Goal: Answer question/provide support

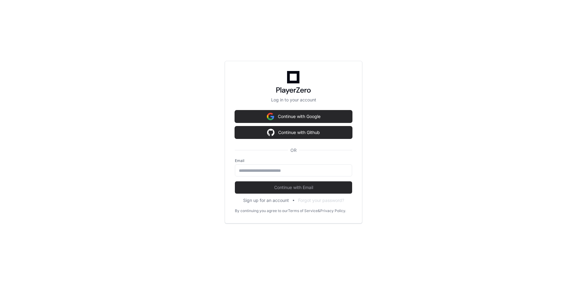
click at [290, 162] on label "Email" at bounding box center [293, 160] width 117 height 5
click at [288, 170] on input "email" at bounding box center [293, 170] width 109 height 6
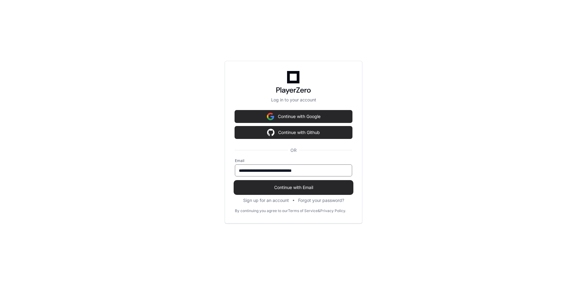
type input "**********"
click at [265, 185] on span "Continue with Email" at bounding box center [293, 187] width 117 height 6
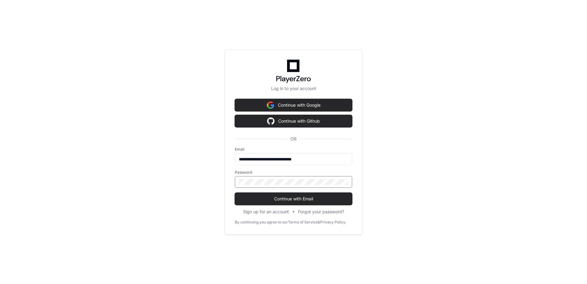
click at [235, 192] on button "Continue with Email" at bounding box center [293, 198] width 117 height 12
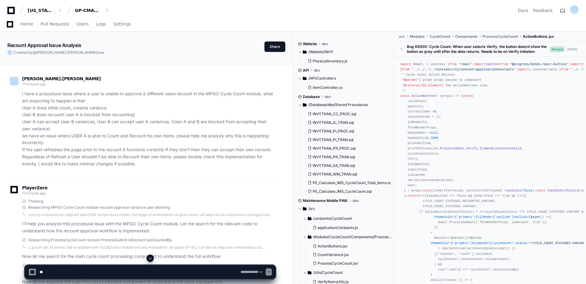
select select "*********"
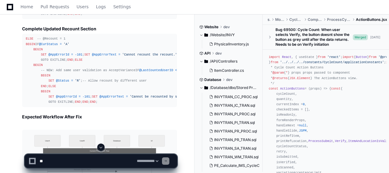
scroll to position [1853, 0]
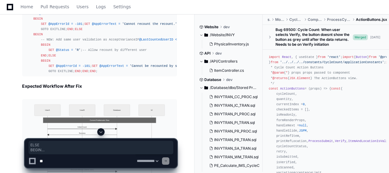
drag, startPoint x: 26, startPoint y: 37, endPoint x: 33, endPoint y: 99, distance: 61.5
copy div "ELSE BEGIN IF @LastCountedUserID <> @UserId BEGIN SET @Status = 'R' ; END ; ELS…"
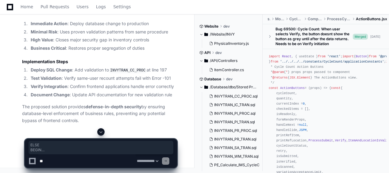
scroll to position [2754, 0]
click at [79, 162] on textarea at bounding box center [86, 161] width 97 height 14
click at [75, 163] on textarea at bounding box center [86, 161] width 97 height 14
paste textarea "**********"
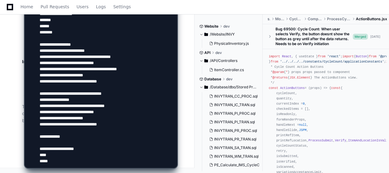
paste textarea "**********"
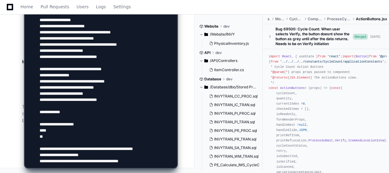
scroll to position [376, 0]
type textarea "**********"
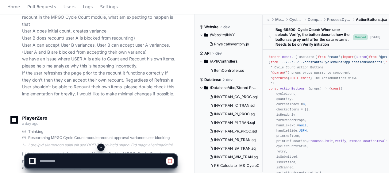
scroll to position [123, 0]
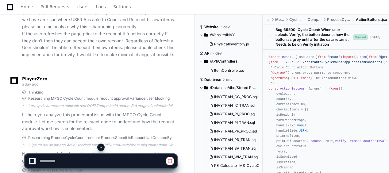
click at [103, 147] on span at bounding box center [101, 147] width 5 height 5
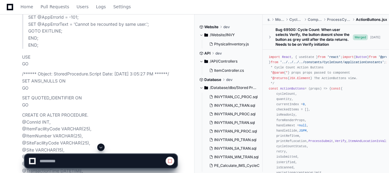
scroll to position [2847, 0]
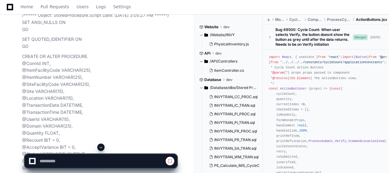
click at [104, 148] on button at bounding box center [100, 147] width 7 height 7
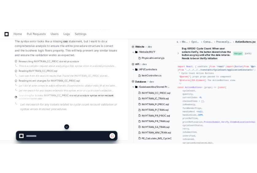
scroll to position [4628, 0]
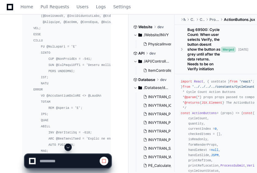
select select "*********"
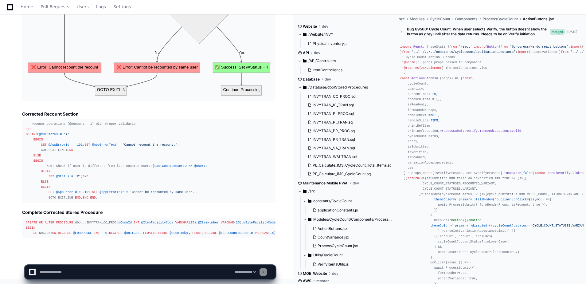
scroll to position [5433, 0]
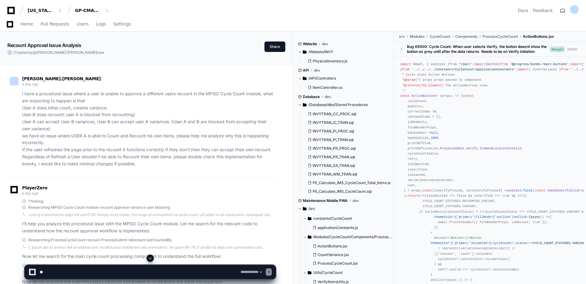
select select "*********"
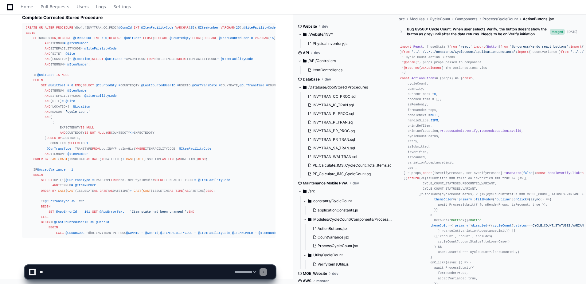
scroll to position [5801, 0]
click at [138, 268] on textarea at bounding box center [135, 272] width 195 height 14
type textarea "**********"
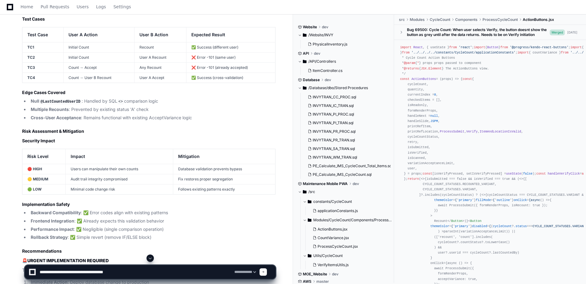
scroll to position [2217, 0]
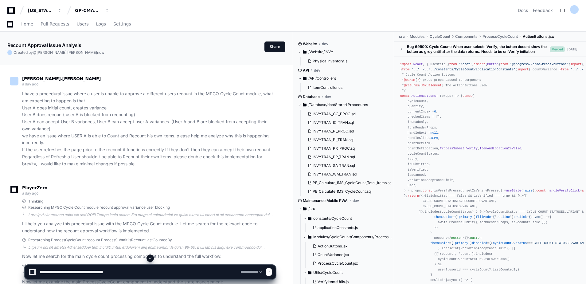
select select "*********"
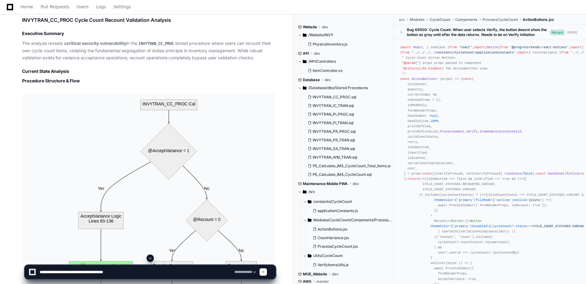
scroll to position [1089, 0]
drag, startPoint x: 133, startPoint y: 270, endPoint x: 40, endPoint y: 268, distance: 92.7
click at [40, 268] on textarea at bounding box center [135, 272] width 195 height 14
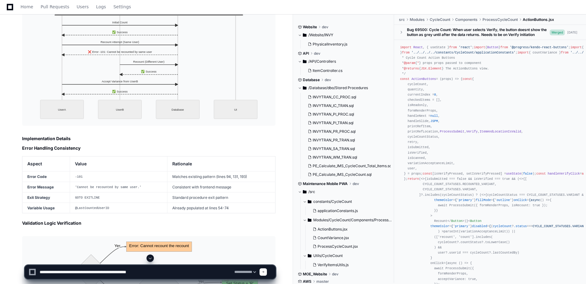
scroll to position [1918, 0]
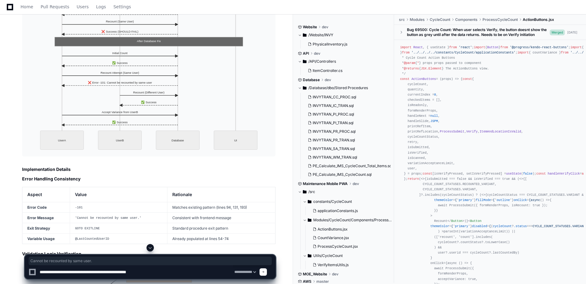
drag, startPoint x: 83, startPoint y: 102, endPoint x: 140, endPoint y: 103, distance: 57.1
copy span "Cannot be recounted by same user."
click at [166, 271] on textarea at bounding box center [135, 272] width 195 height 14
paste textarea "**********"
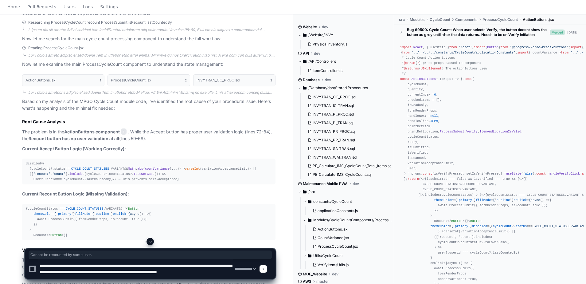
scroll to position [0, 0]
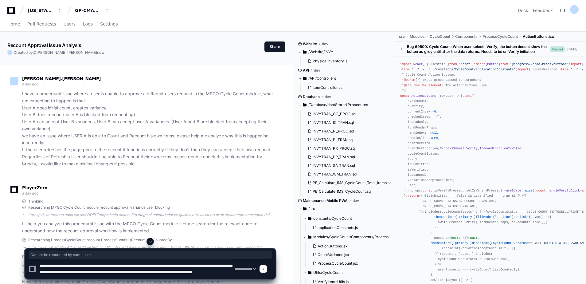
type textarea "**********"
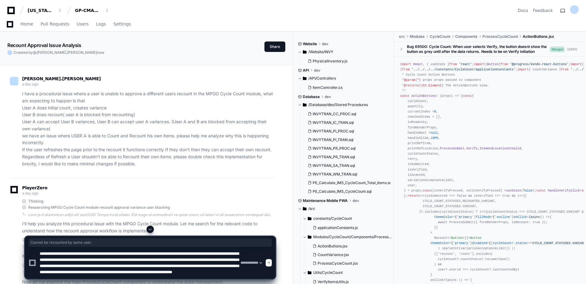
select select "*********"
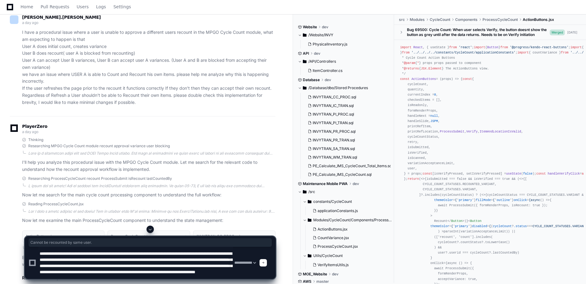
scroll to position [12, 0]
click at [152, 265] on textarea at bounding box center [135, 262] width 195 height 32
click at [223, 266] on textarea at bounding box center [135, 262] width 195 height 32
click at [223, 265] on textarea at bounding box center [135, 262] width 195 height 32
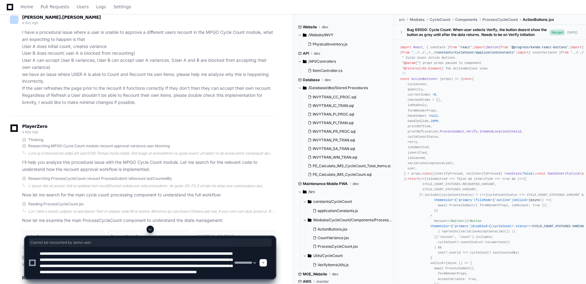
type textarea "**********"
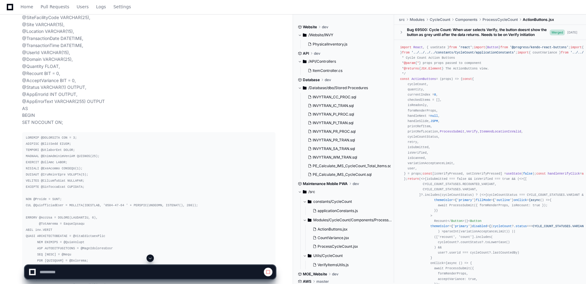
scroll to position [3039, 0]
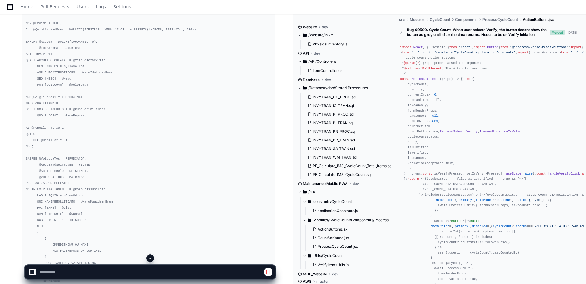
click at [153, 256] on button at bounding box center [149, 257] width 7 height 7
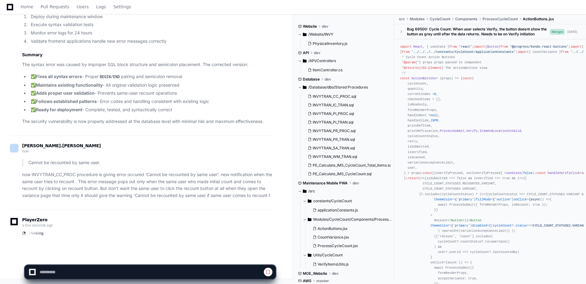
scroll to position [7253, 0]
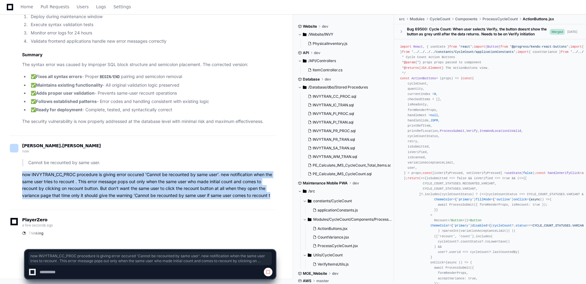
drag, startPoint x: 22, startPoint y: 174, endPoint x: 275, endPoint y: 196, distance: 253.8
click at [275, 196] on div "Cannot be recounted by same user. now INVYTRAN_CC_PROC procedure is giving erro…" at bounding box center [142, 179] width 265 height 40
copy p "now INVYTRAN_CC_PROC procedure is giving error occured 'Cannot be recounted by …"
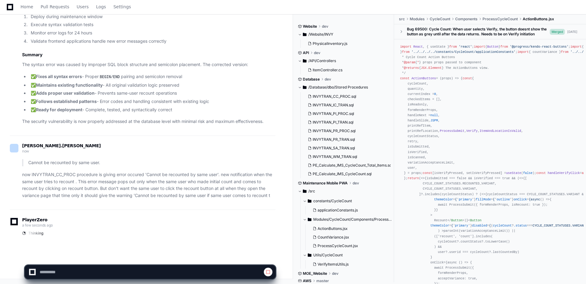
click at [33, 270] on div at bounding box center [32, 272] width 4 height 4
select select "*********"
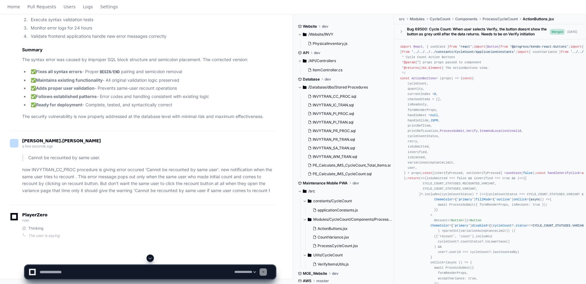
scroll to position [0, 0]
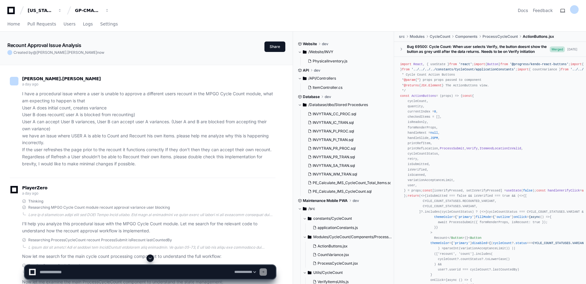
click at [153, 259] on button at bounding box center [149, 257] width 7 height 7
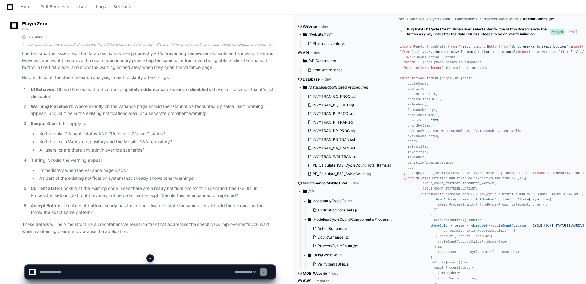
scroll to position [7416, 0]
click at [132, 269] on textarea at bounding box center [135, 272] width 195 height 14
type textarea "*"
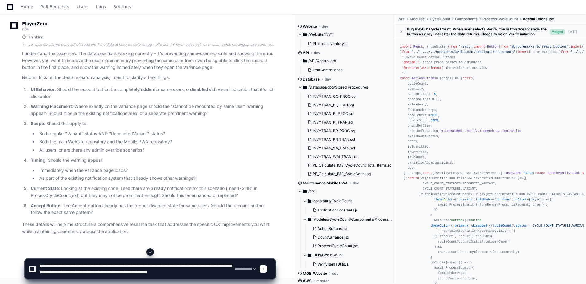
scroll to position [2, 0]
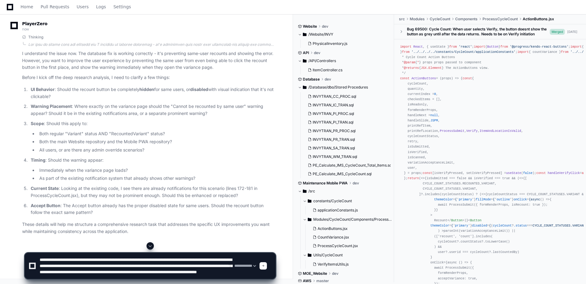
type textarea "**********"
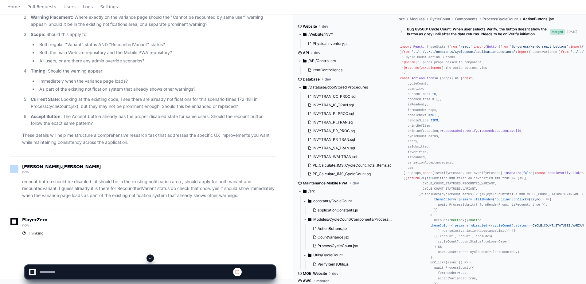
scroll to position [0, 0]
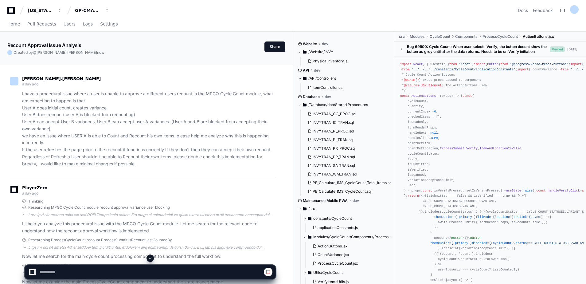
click at [149, 255] on button at bounding box center [149, 257] width 7 height 7
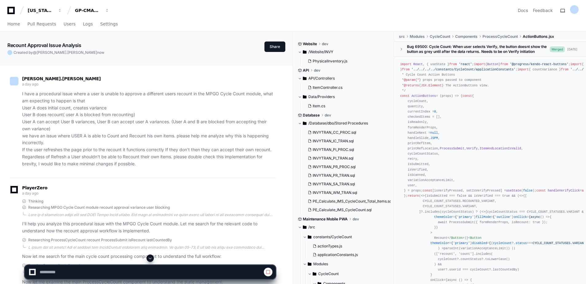
click at [149, 256] on span at bounding box center [150, 257] width 5 height 5
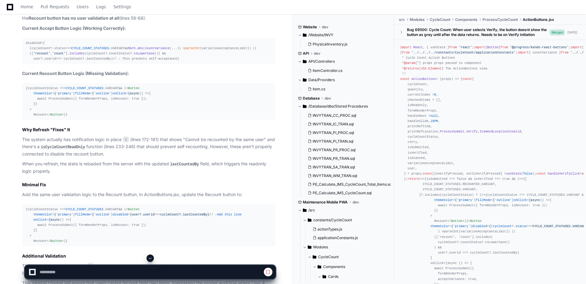
scroll to position [522, 0]
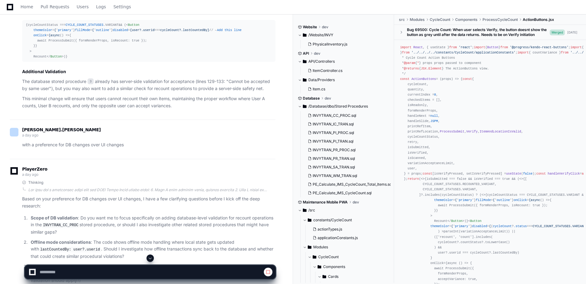
click at [153, 259] on button at bounding box center [149, 257] width 7 height 7
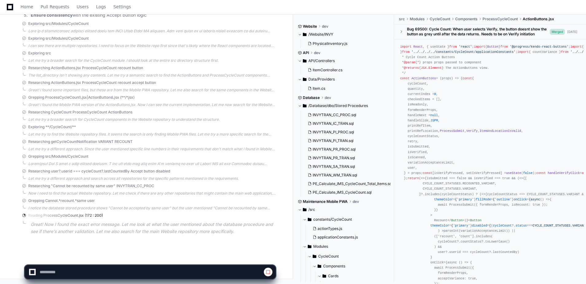
scroll to position [7830, 0]
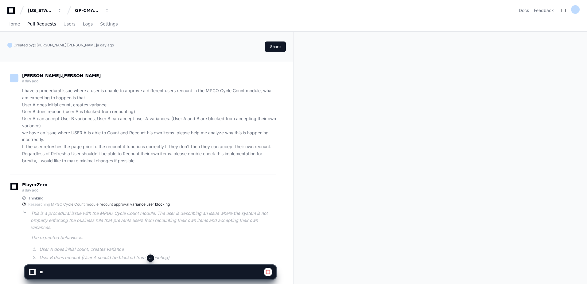
click at [31, 25] on span "Pull Requests" at bounding box center [41, 24] width 29 height 4
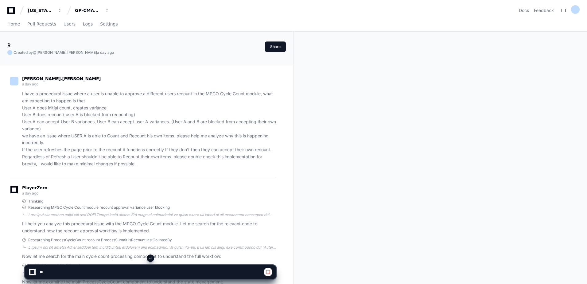
click at [150, 259] on span at bounding box center [150, 257] width 5 height 5
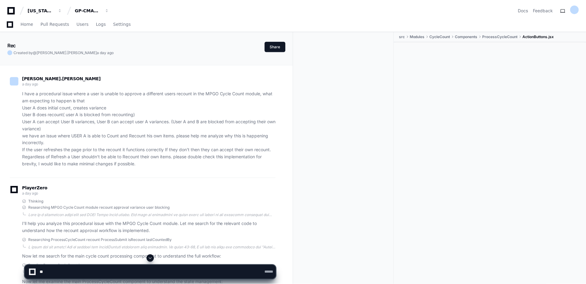
scroll to position [8226, 0]
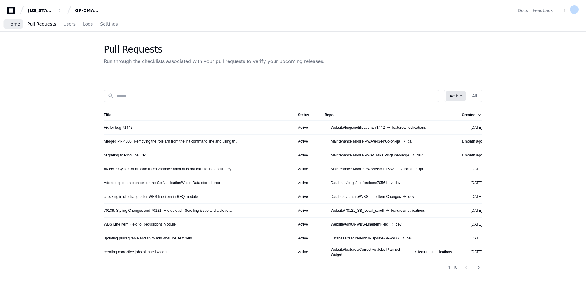
click at [10, 27] on link "Home" at bounding box center [13, 24] width 13 height 14
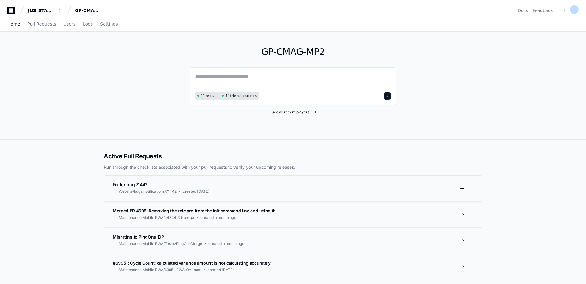
click at [280, 111] on span "See all recent players" at bounding box center [290, 112] width 38 height 5
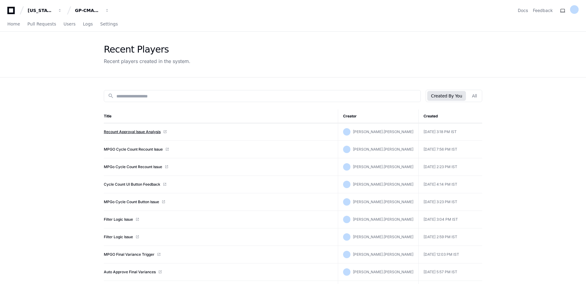
click at [141, 132] on link "Recount Approval Issue Analysis" at bounding box center [132, 131] width 57 height 5
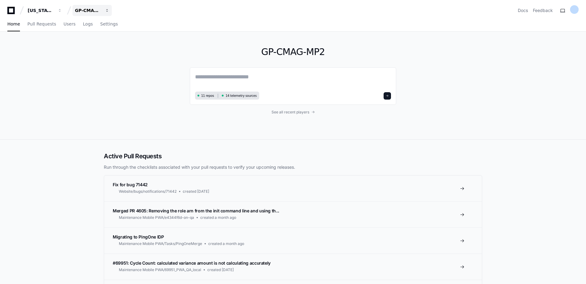
click at [54, 11] on div "GP-CMAG-MP2" at bounding box center [41, 10] width 26 height 6
click at [114, 59] on span "GP-CMAG-SPARC" at bounding box center [105, 56] width 41 height 7
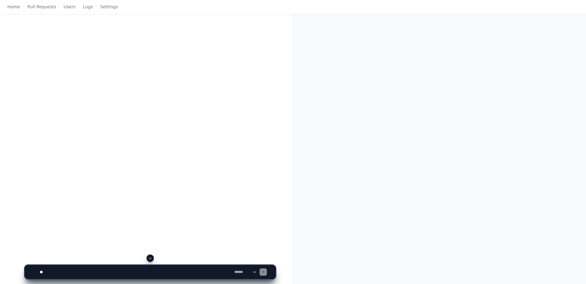
scroll to position [100, 0]
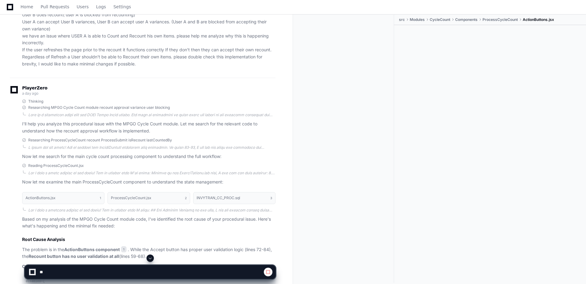
click at [149, 258] on span at bounding box center [150, 257] width 5 height 5
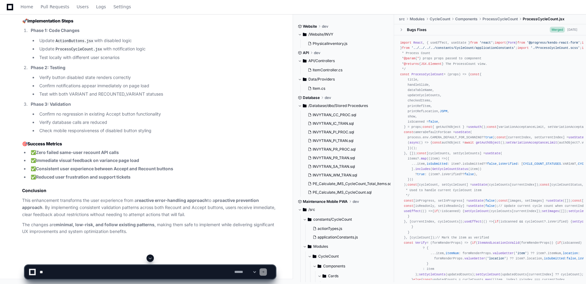
scroll to position [9115, 0]
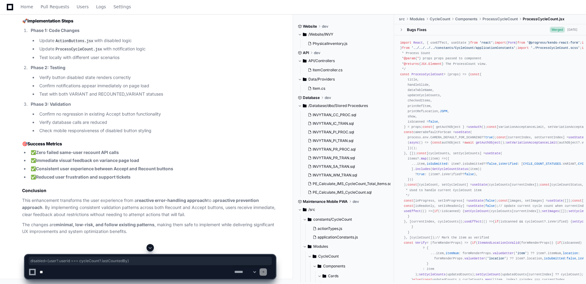
drag, startPoint x: 33, startPoint y: 182, endPoint x: 124, endPoint y: 182, distance: 91.8
copy span "disabled = {user?.userid === cycleCount?.lastCountedBy}"
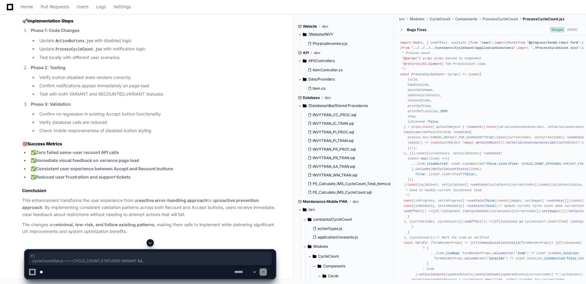
drag, startPoint x: 26, startPoint y: 79, endPoint x: 33, endPoint y: 119, distance: 40.9
copy div "if ( cycleCountStatus === CYCLE_COUNT_STATUSES . VARIANT && user?. userid === c…"
